Goal: Find specific page/section: Find specific page/section

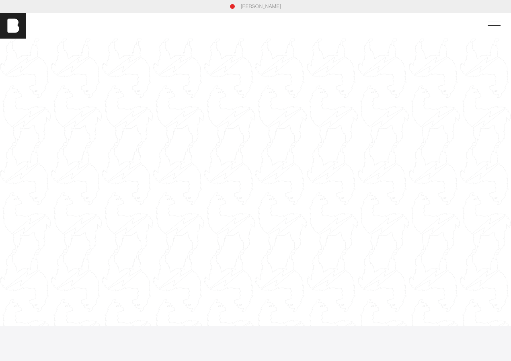
drag, startPoint x: 211, startPoint y: 96, endPoint x: 200, endPoint y: 149, distance: 54.6
click at [200, 149] on div at bounding box center [255, 182] width 511 height 287
click at [498, 25] on span at bounding box center [494, 25] width 13 height 0
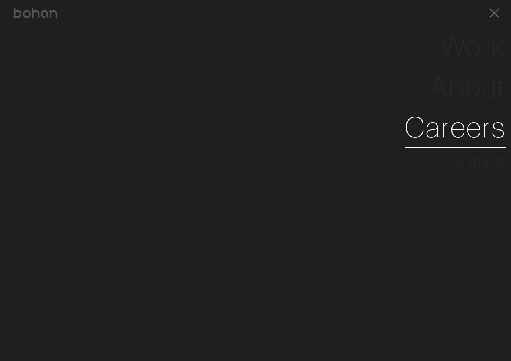
click at [449, 122] on link "Careers" at bounding box center [455, 127] width 101 height 41
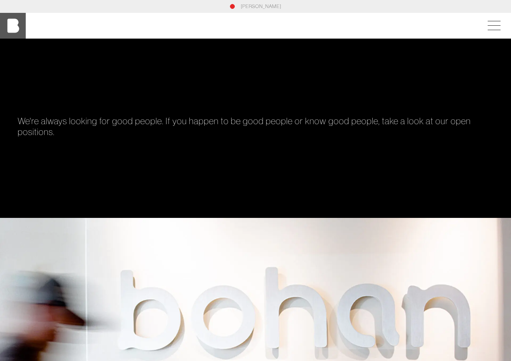
drag, startPoint x: 20, startPoint y: 33, endPoint x: 23, endPoint y: 29, distance: 5.5
click at [20, 33] on img at bounding box center [13, 26] width 26 height 26
